Goal: Task Accomplishment & Management: Manage account settings

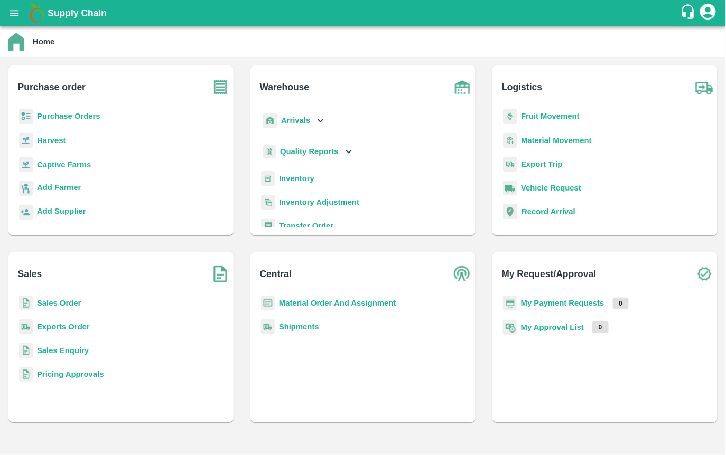
click at [55, 168] on b "Captive Farms" at bounding box center [64, 165] width 54 height 8
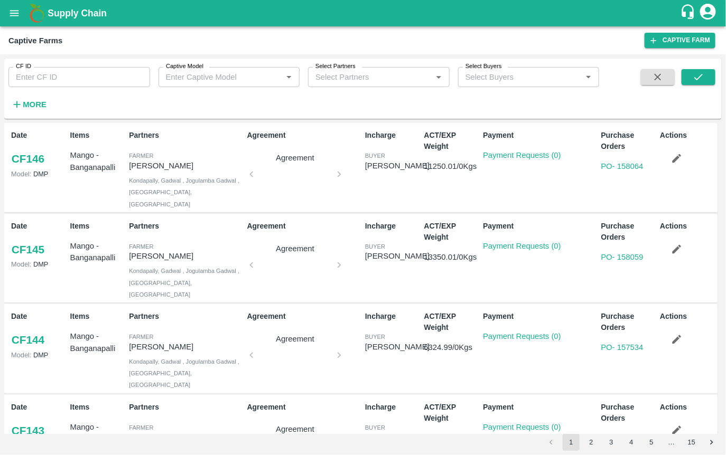
click at [86, 78] on input "CF ID" at bounding box center [79, 77] width 142 height 20
type input "89"
click at [705, 72] on button "submit" at bounding box center [698, 77] width 34 height 16
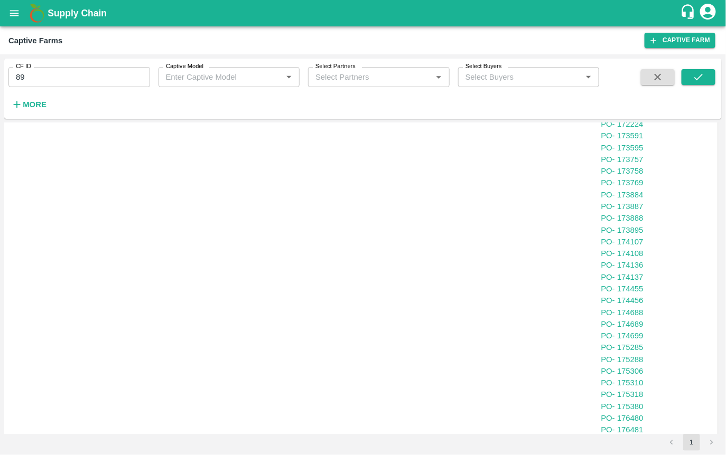
scroll to position [16, 0]
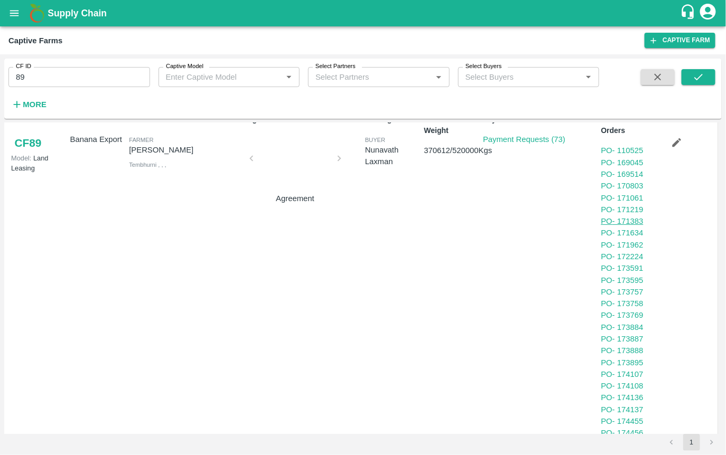
click at [625, 220] on link "PO - 171383" at bounding box center [622, 221] width 42 height 8
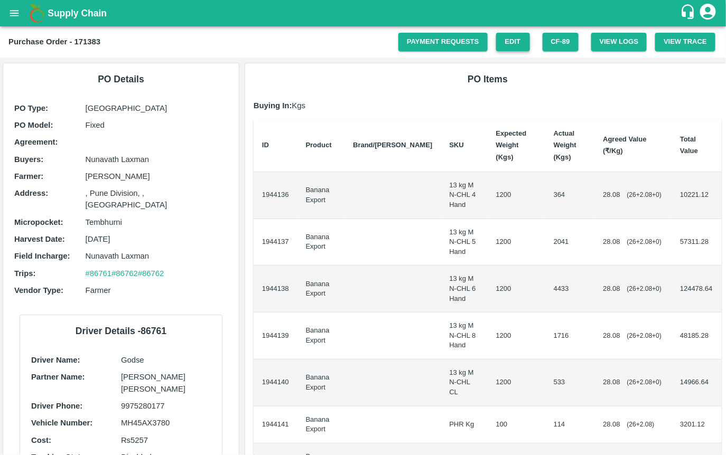
click at [508, 39] on link "Edit" at bounding box center [513, 42] width 34 height 18
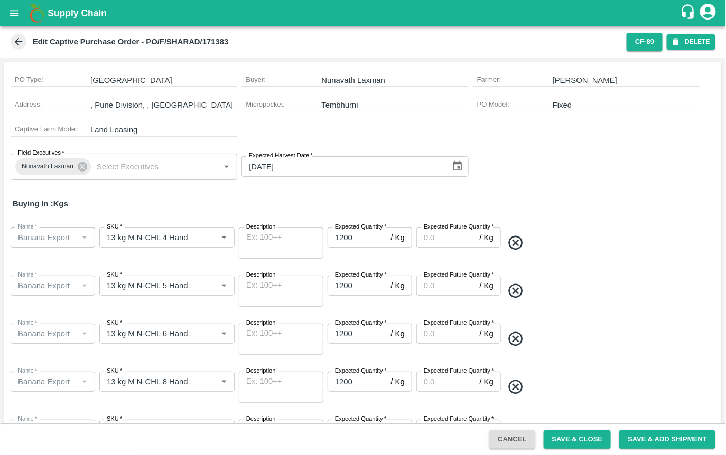
click at [455, 238] on input "Expected Future Quantity   *" at bounding box center [445, 238] width 59 height 20
click at [17, 44] on icon at bounding box center [19, 42] width 12 height 12
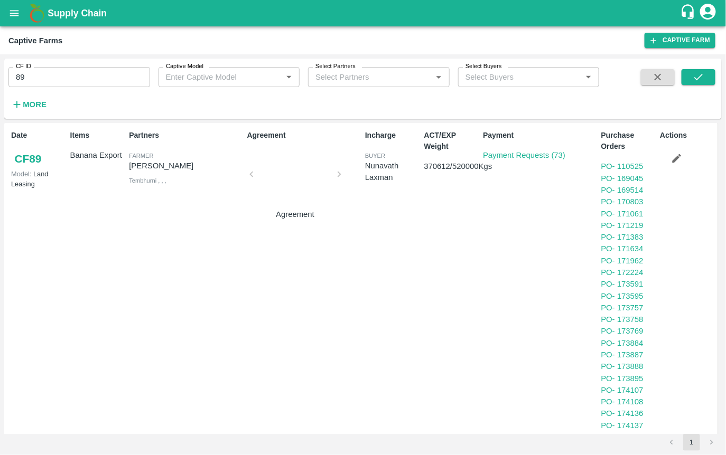
click at [34, 155] on link "CF 89" at bounding box center [28, 158] width 34 height 19
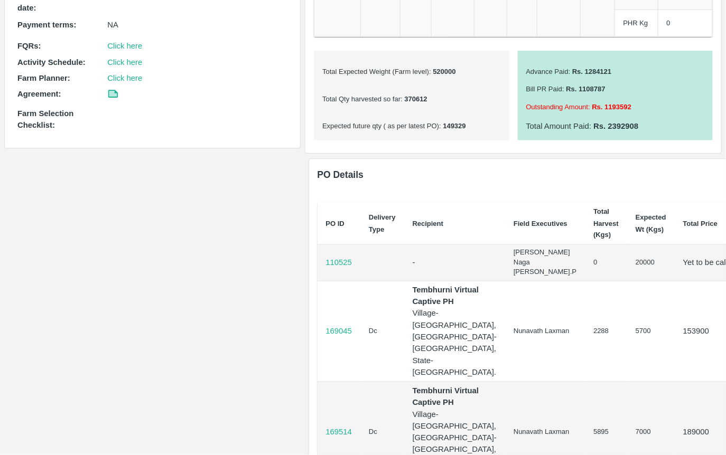
scroll to position [432, 32]
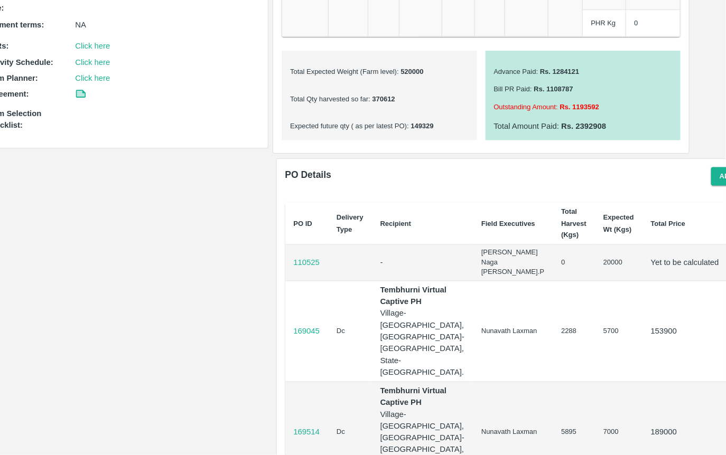
click at [552, 264] on td "0" at bounding box center [573, 263] width 42 height 36
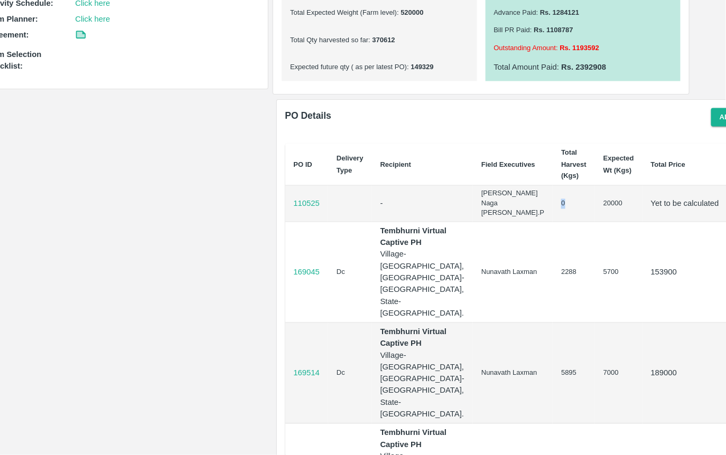
scroll to position [492, 32]
click at [595, 202] on td "20000" at bounding box center [619, 203] width 48 height 36
click at [595, 201] on td "20000" at bounding box center [619, 203] width 48 height 36
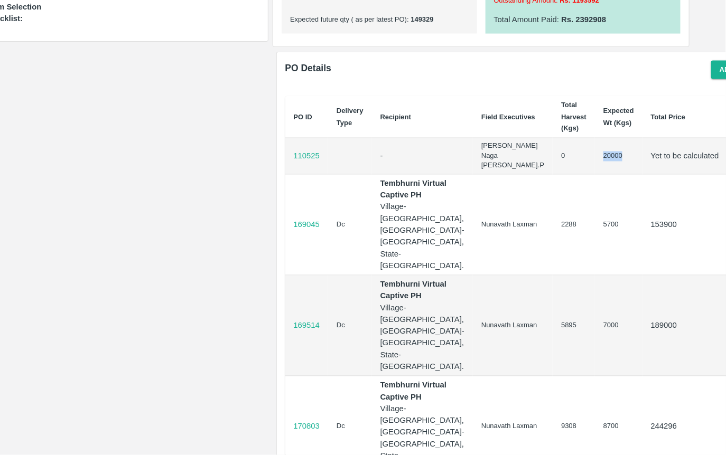
scroll to position [539, 0]
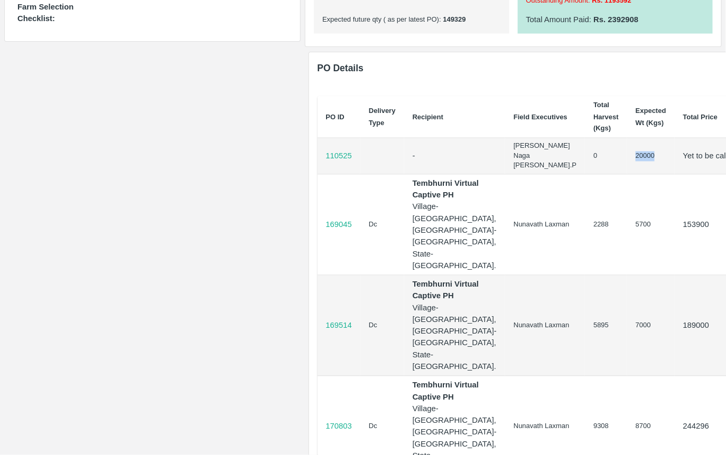
click at [414, 180] on b "Tembhurni Virtual Captive PH" at bounding box center [446, 190] width 67 height 20
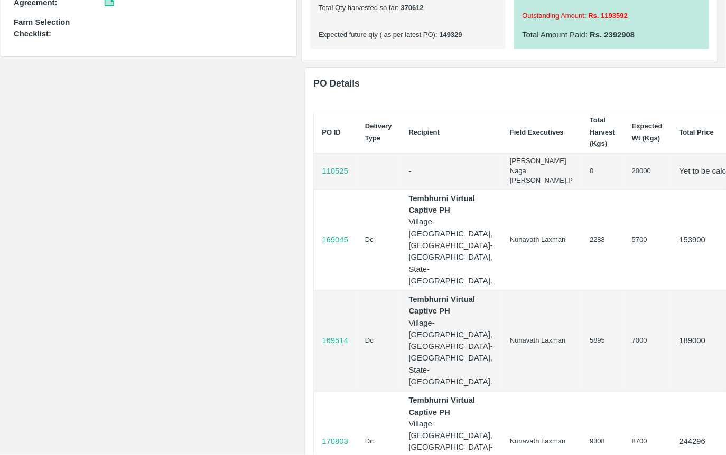
scroll to position [523, 32]
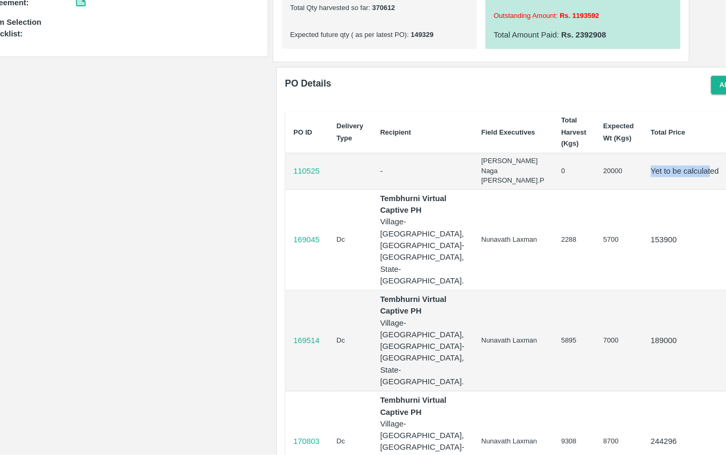
drag, startPoint x: 589, startPoint y: 168, endPoint x: 652, endPoint y: 170, distance: 62.9
click at [652, 170] on td "Yet to be calculated" at bounding box center [688, 172] width 93 height 36
click at [651, 168] on p "Yet to be calculated" at bounding box center [689, 172] width 76 height 12
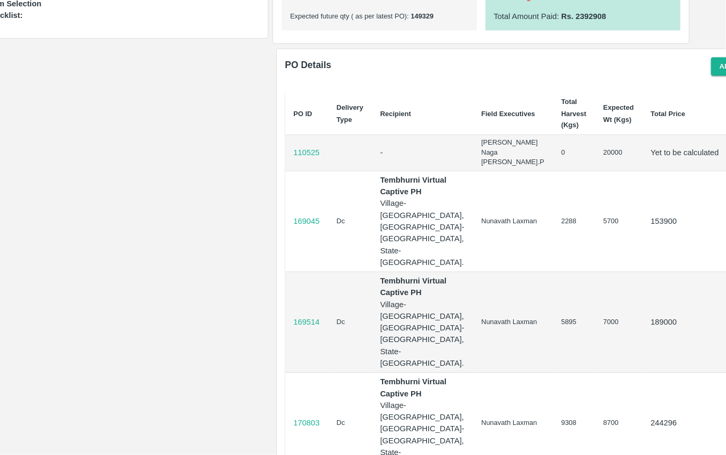
scroll to position [525, 32]
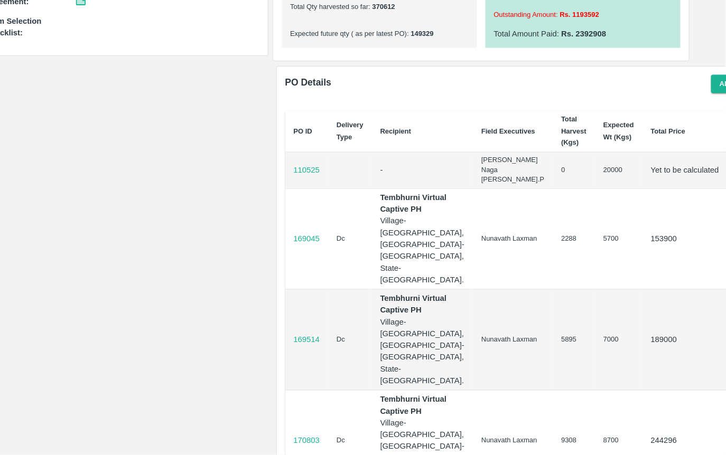
click at [337, 158] on td at bounding box center [350, 171] width 44 height 36
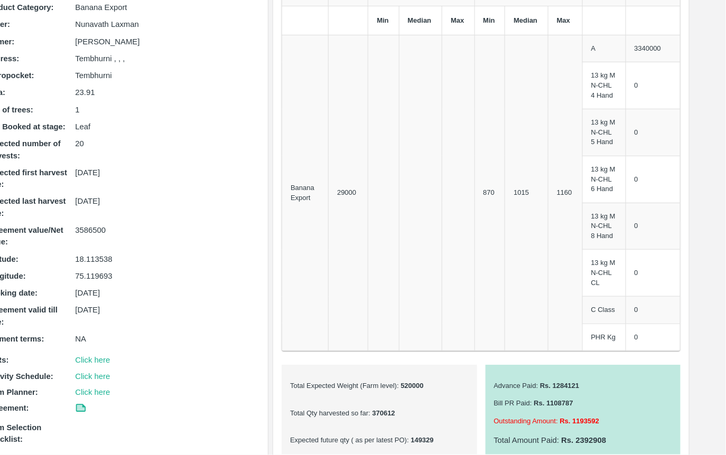
scroll to position [0, 32]
